Goal: Task Accomplishment & Management: Manage account settings

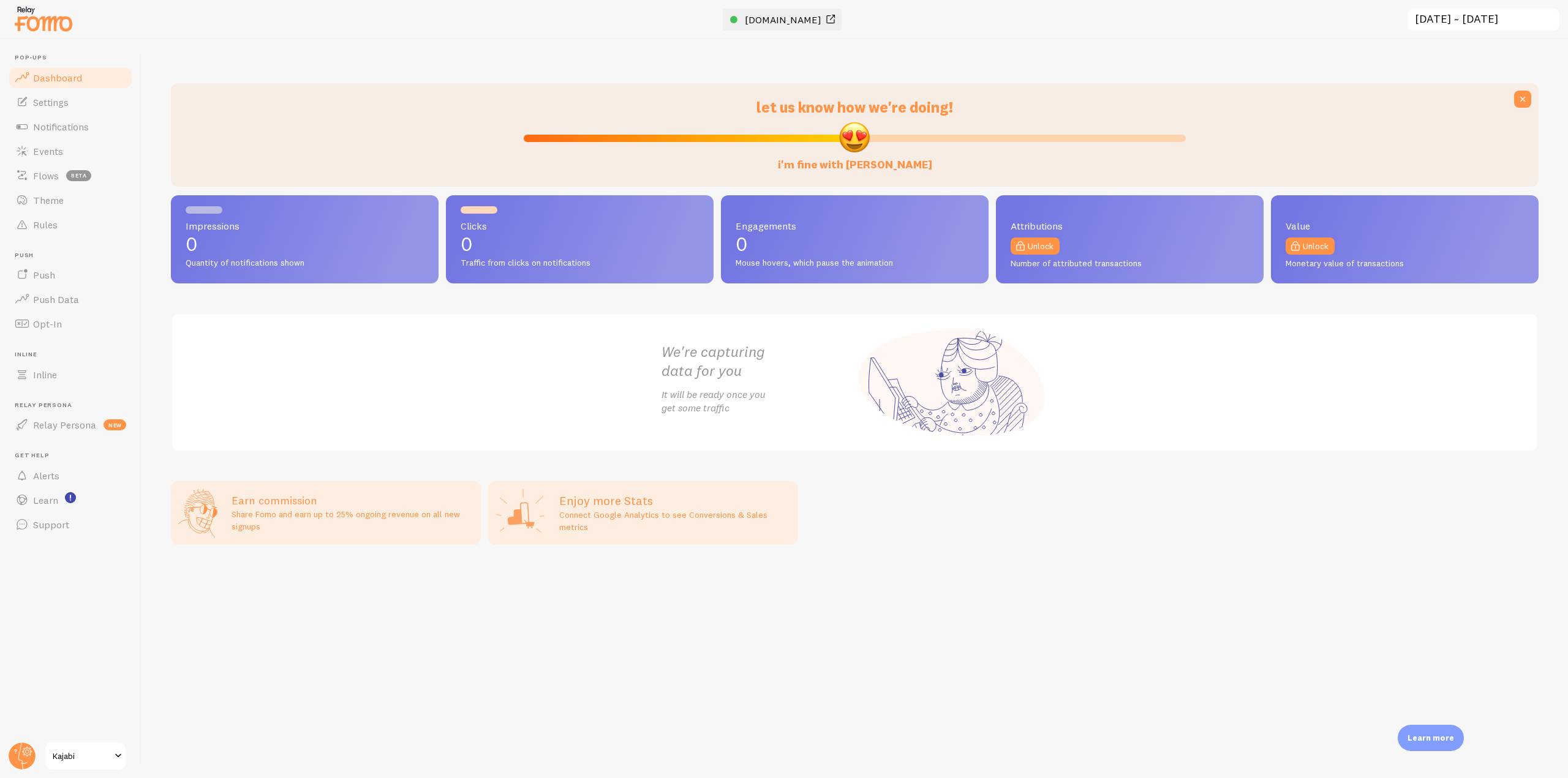
click at [793, 17] on span "[DOMAIN_NAME]" at bounding box center [783, 19] width 77 height 12
click at [83, 126] on span "Notifications" at bounding box center [61, 126] width 56 height 12
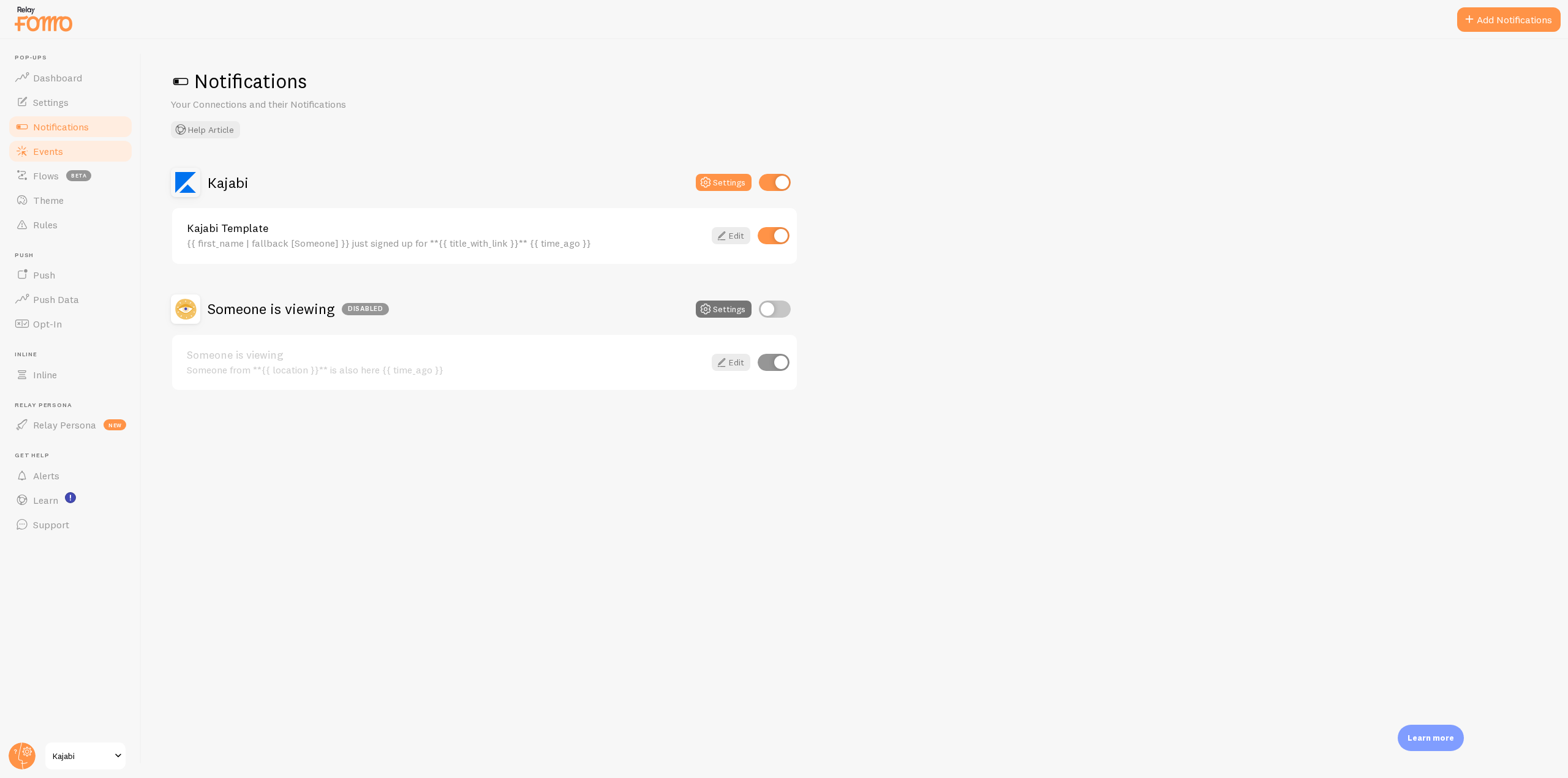
click at [81, 154] on link "Events" at bounding box center [70, 151] width 126 height 24
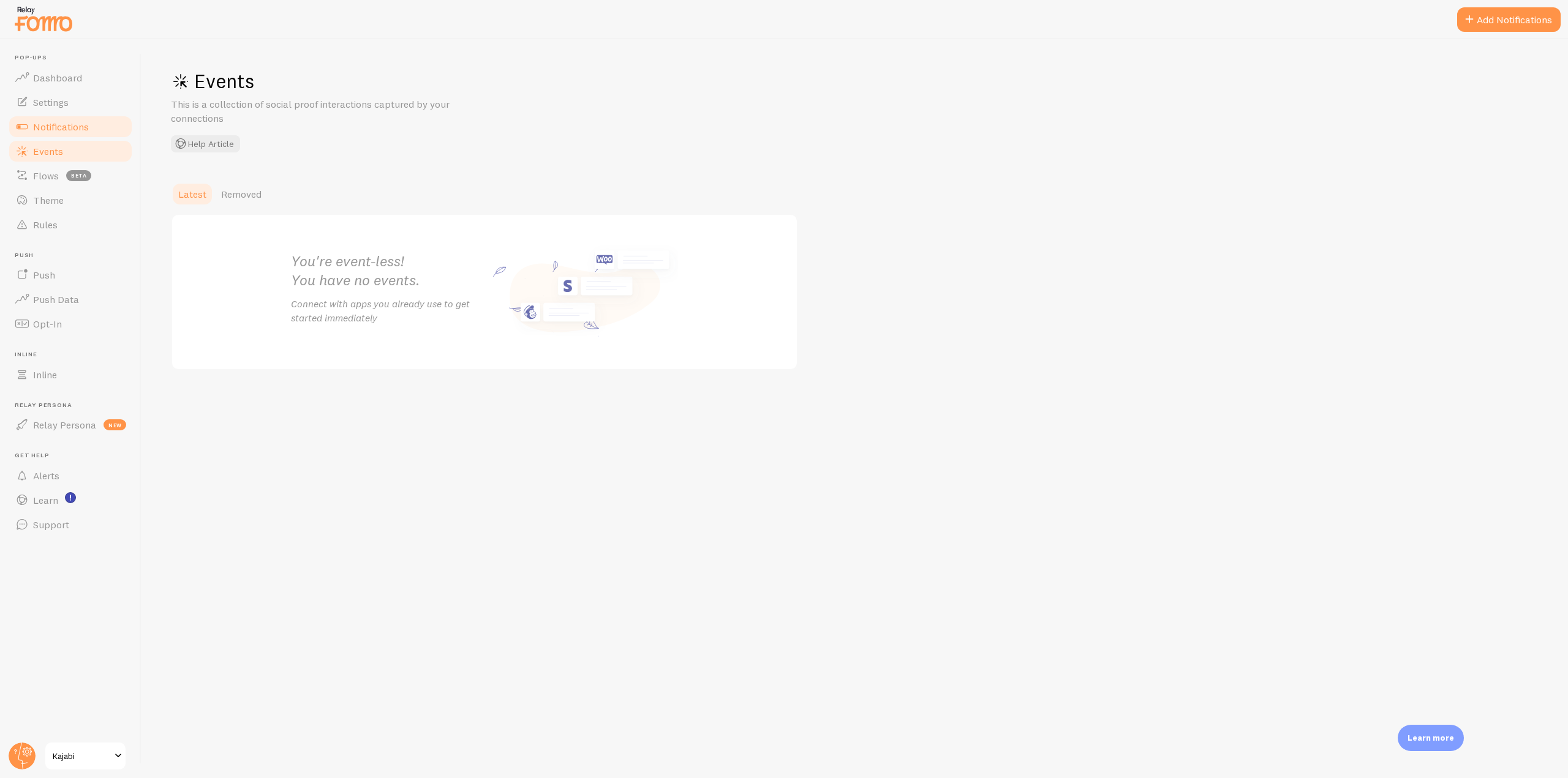
click at [85, 123] on span "Notifications" at bounding box center [61, 126] width 56 height 12
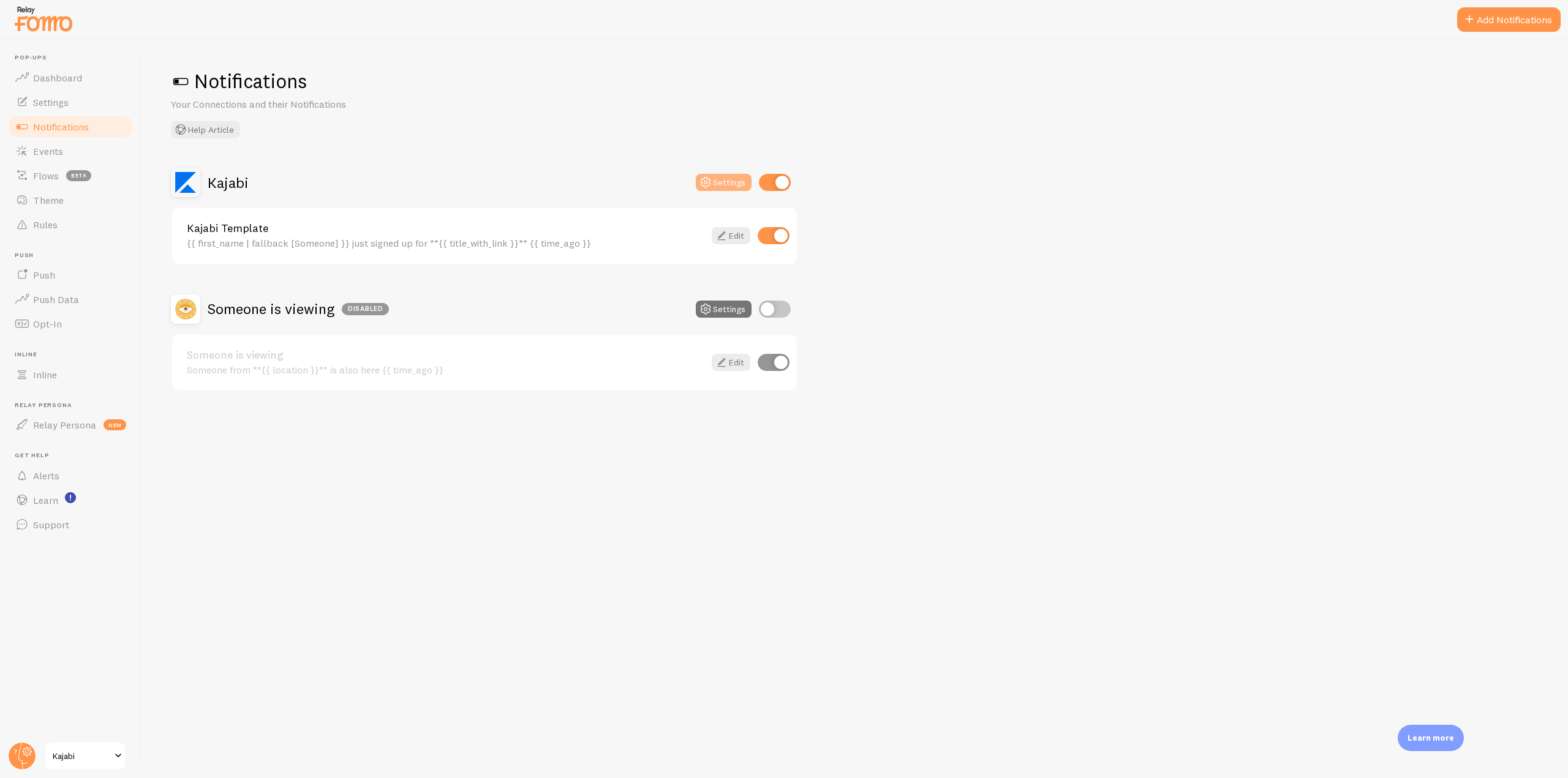
click at [705, 177] on icon at bounding box center [705, 182] width 15 height 15
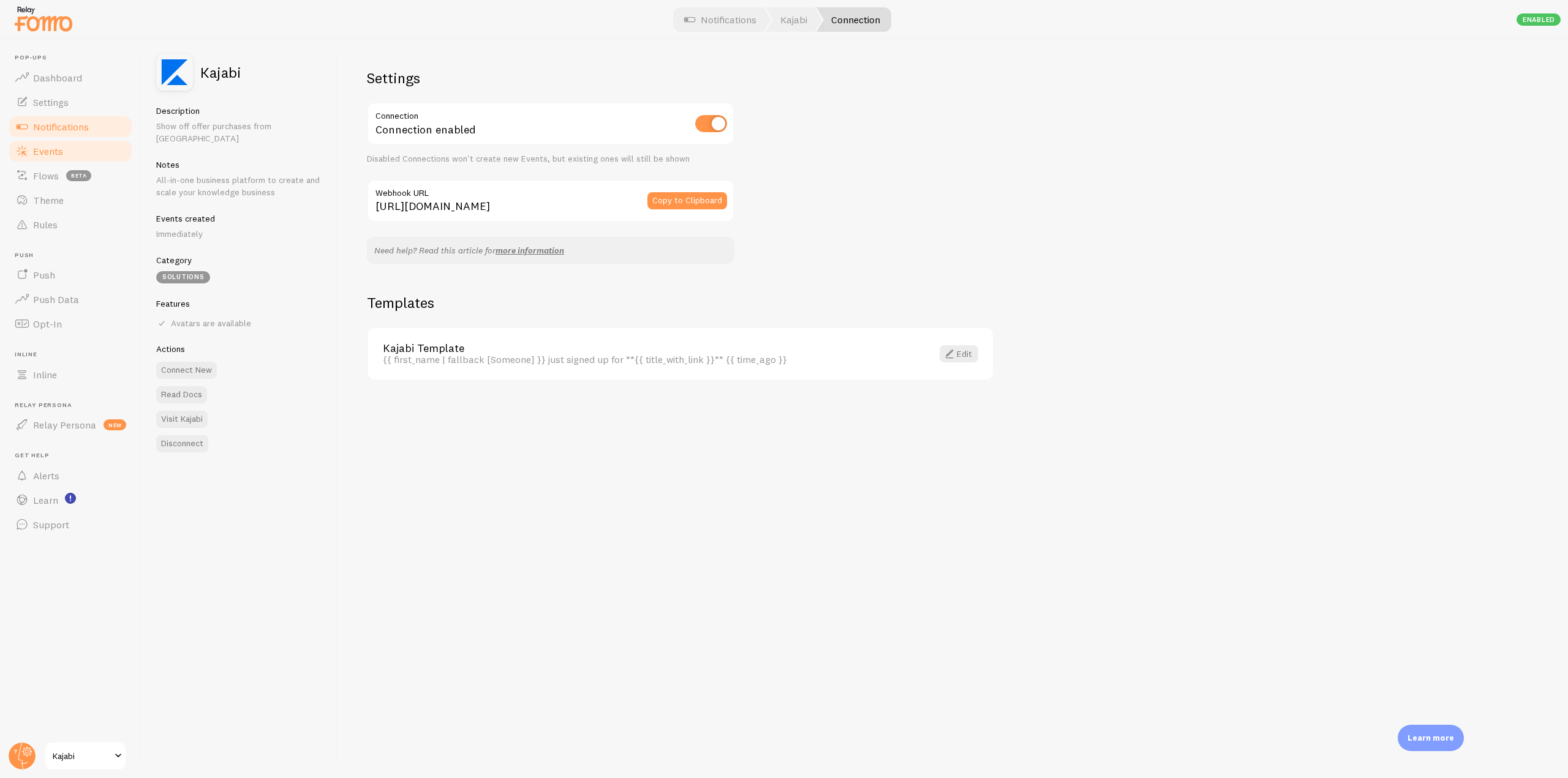
click at [54, 152] on span "Events" at bounding box center [48, 151] width 30 height 12
